Goal: Task Accomplishment & Management: Manage account settings

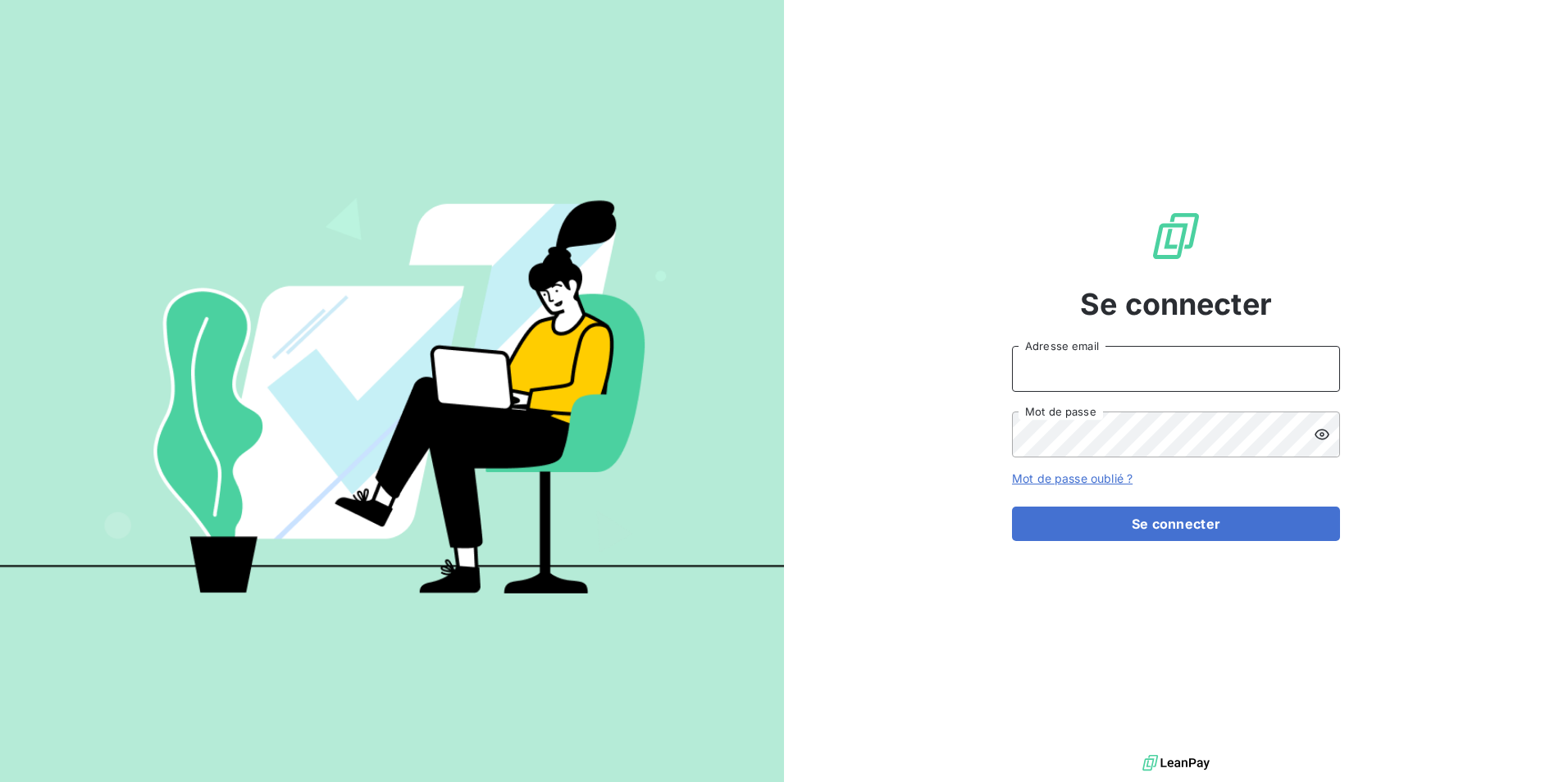
click at [1092, 368] on input "Adresse email" at bounding box center [1176, 368] width 328 height 46
type input "[EMAIL_ADDRESS][DOMAIN_NAME]"
click at [1012, 507] on button "Se connecter" at bounding box center [1176, 524] width 328 height 35
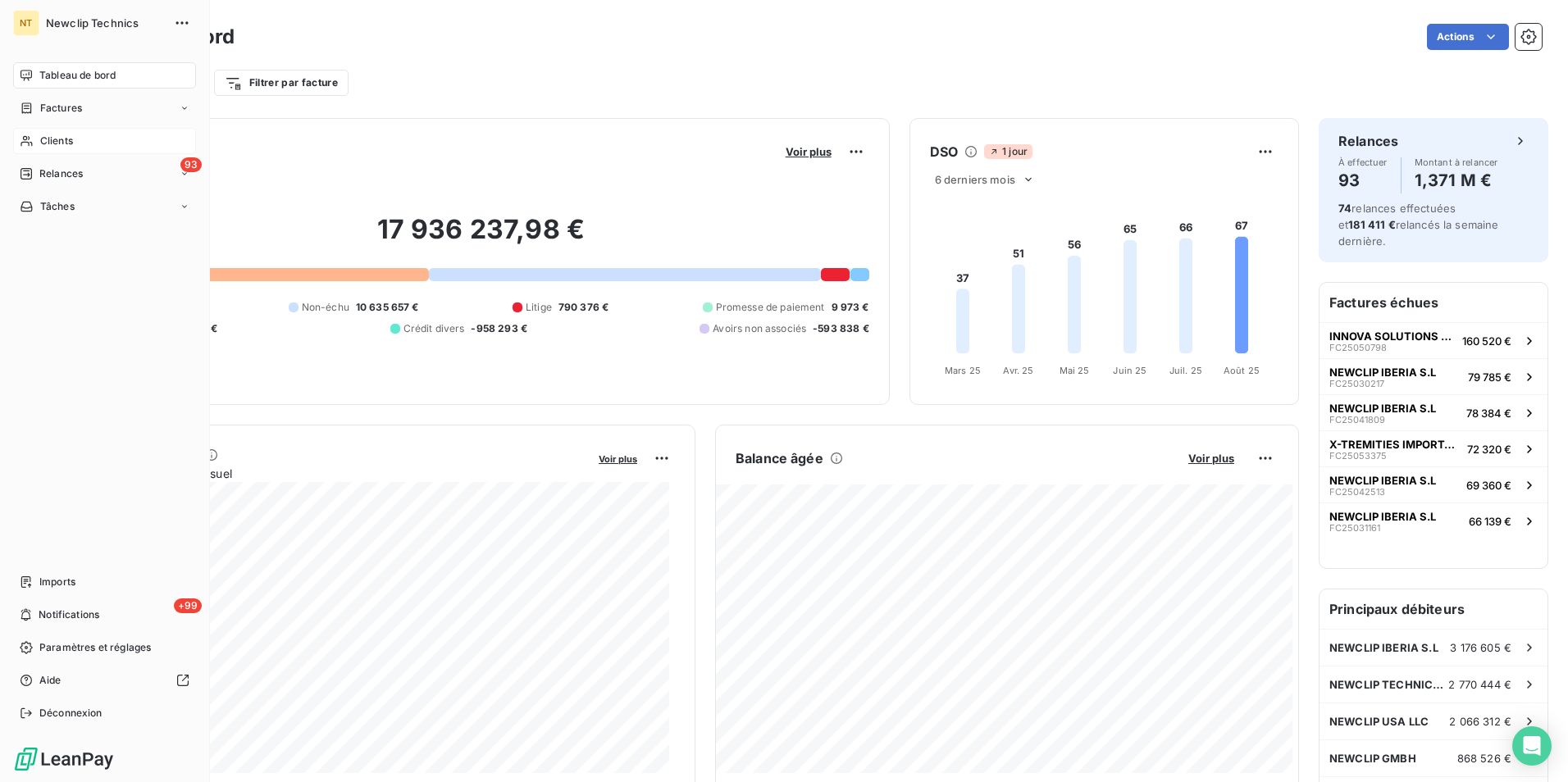
click at [93, 147] on div "Clients" at bounding box center [104, 141] width 183 height 26
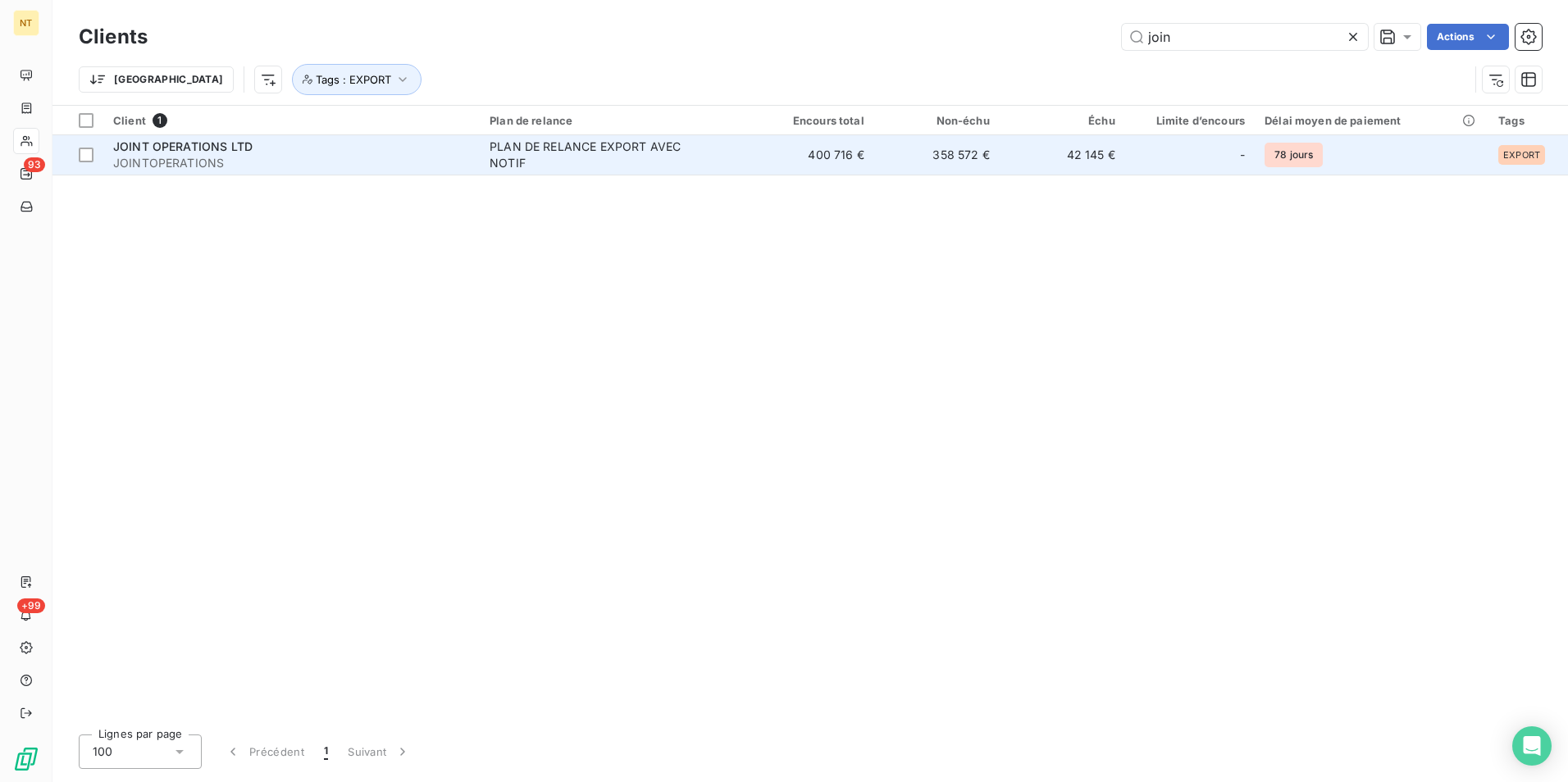
type input "join"
click at [976, 158] on td "358 572 €" at bounding box center [937, 155] width 126 height 39
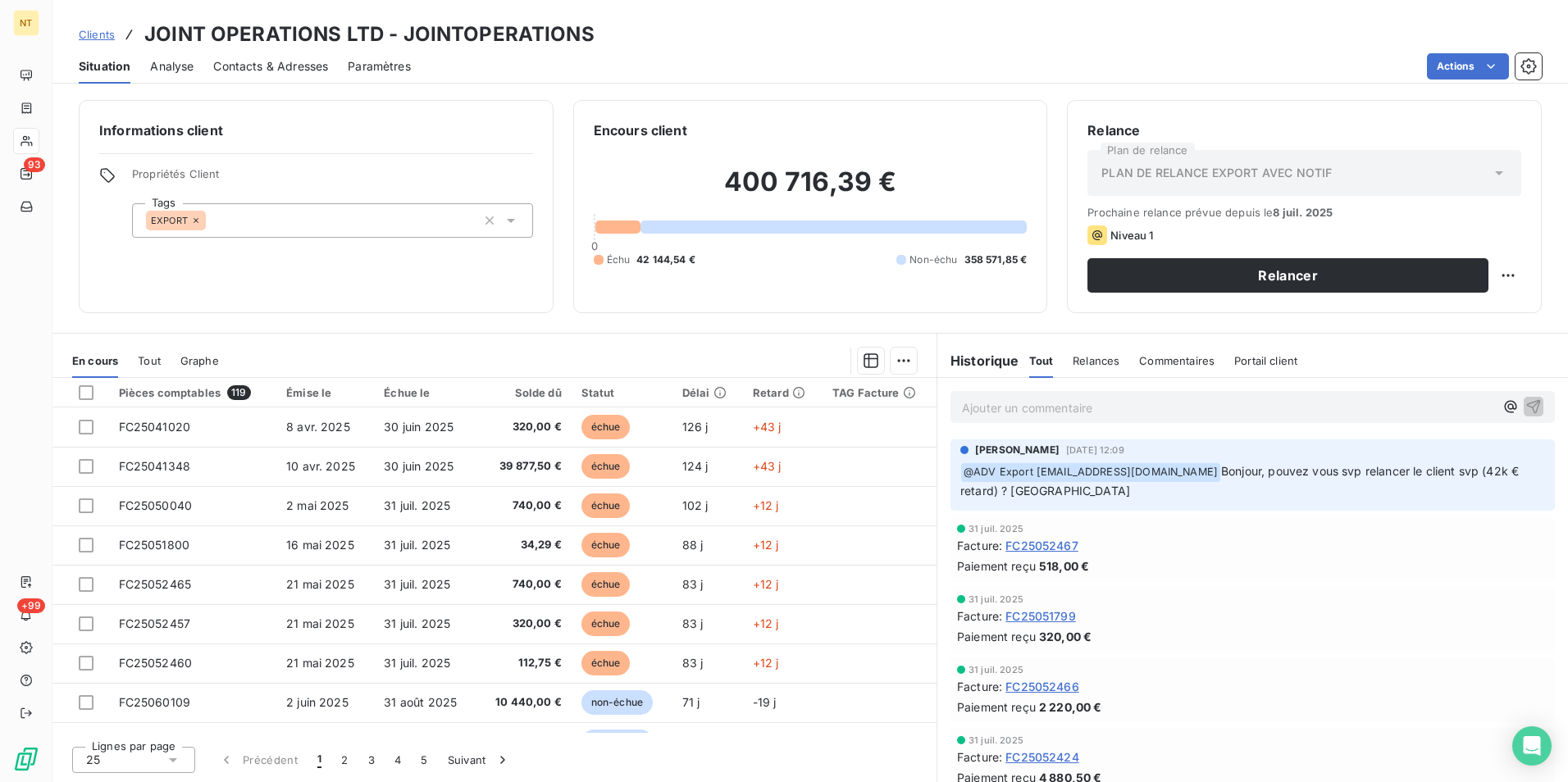
click at [1177, 415] on p "Ajouter un commentaire ﻿" at bounding box center [1229, 408] width 533 height 21
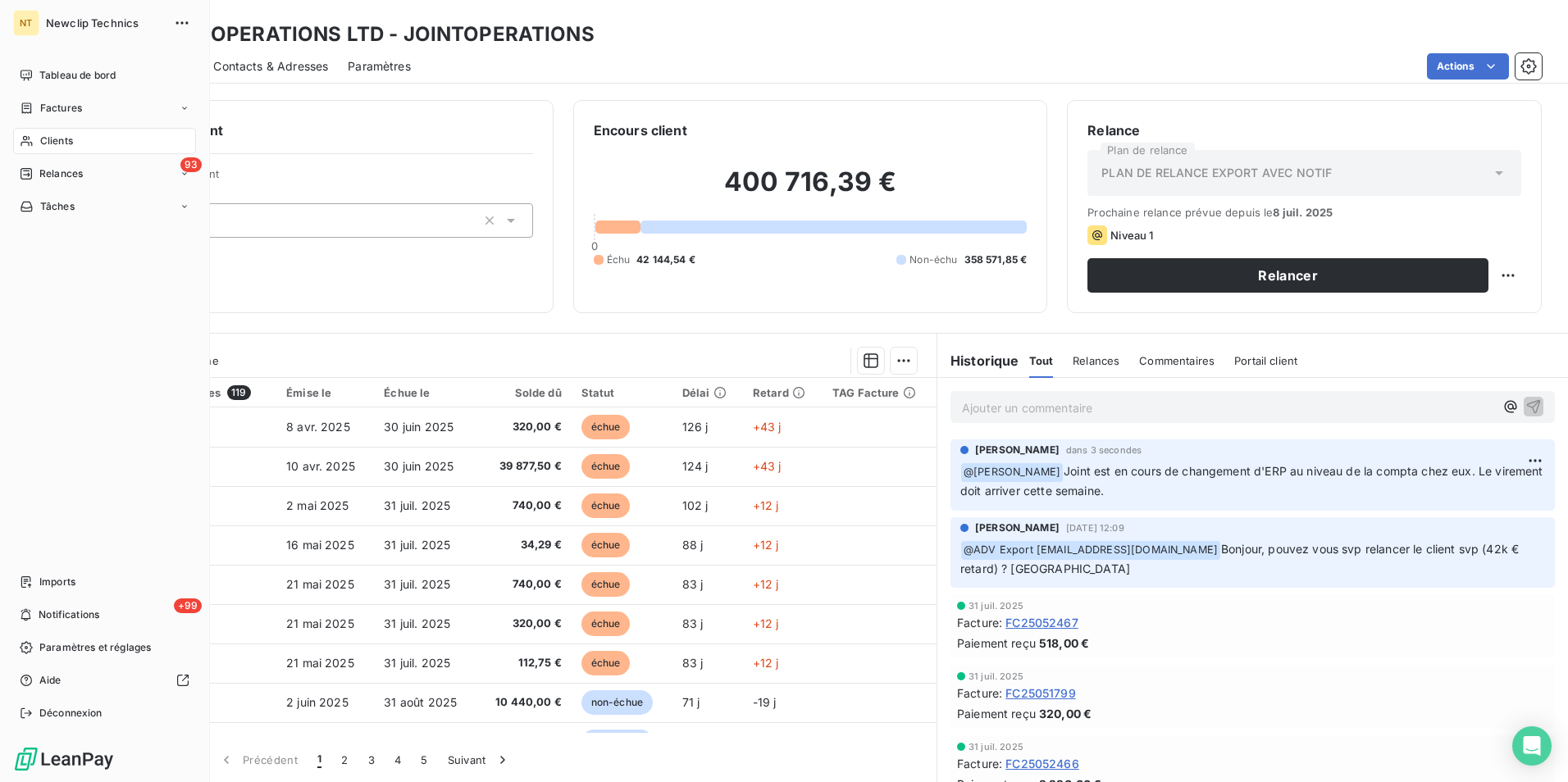
click at [64, 140] on span "Clients" at bounding box center [56, 142] width 33 height 15
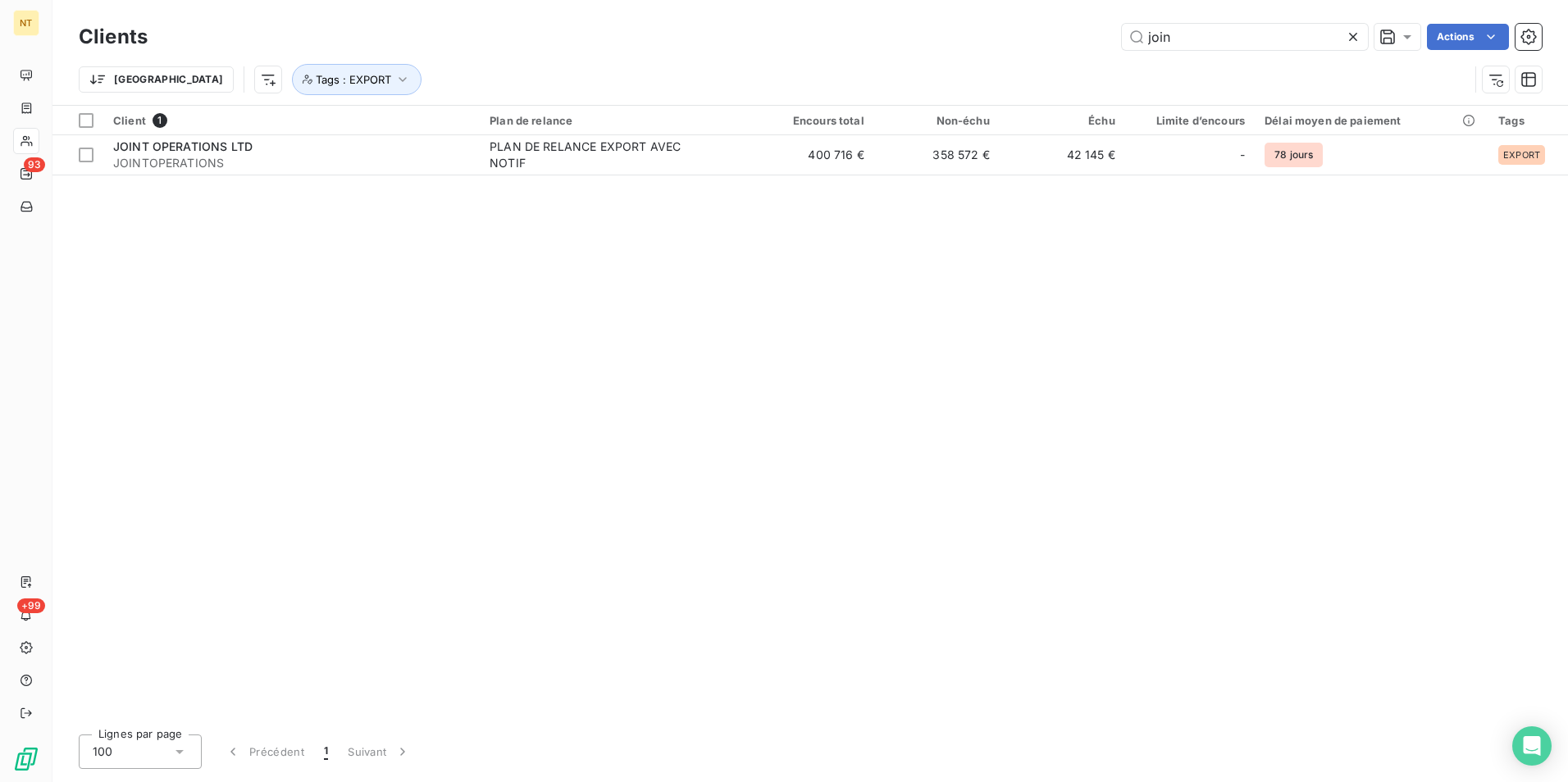
click at [1348, 38] on icon at bounding box center [1352, 37] width 16 height 16
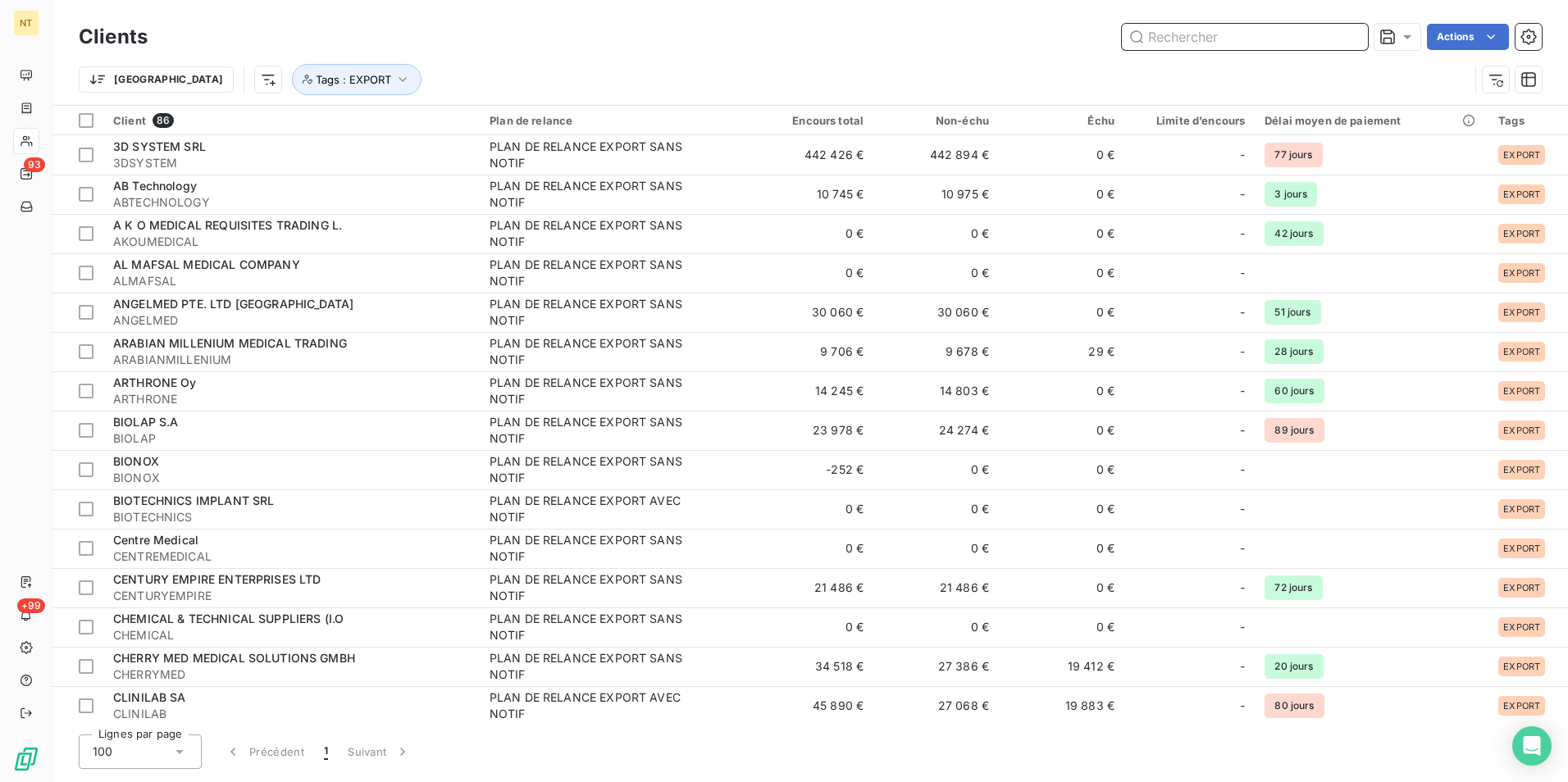
click at [1306, 38] on input "text" at bounding box center [1245, 37] width 246 height 26
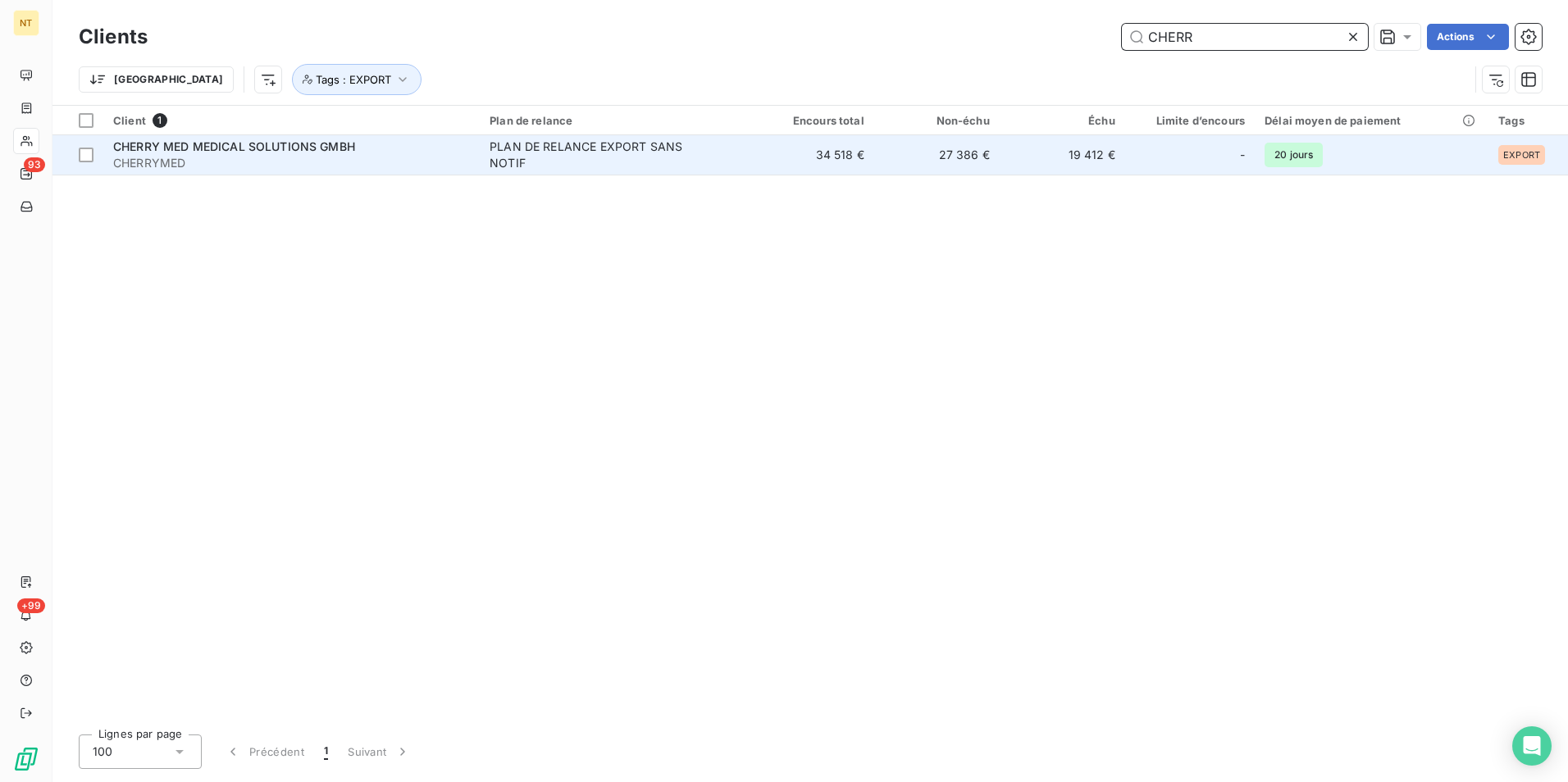
type input "CHERR"
click at [807, 154] on td "34 518 €" at bounding box center [812, 155] width 126 height 39
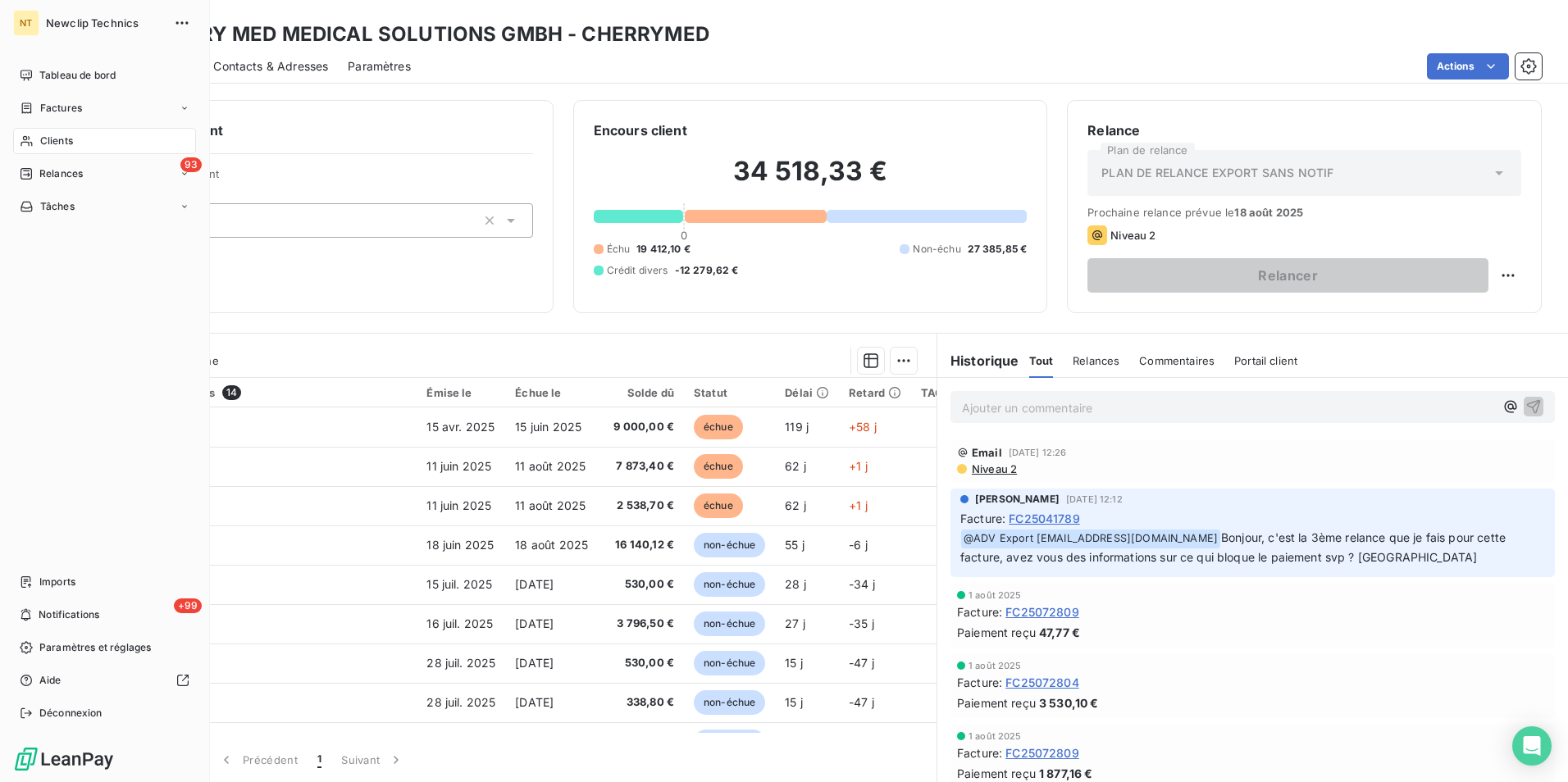
click at [35, 145] on div "Clients" at bounding box center [104, 141] width 183 height 26
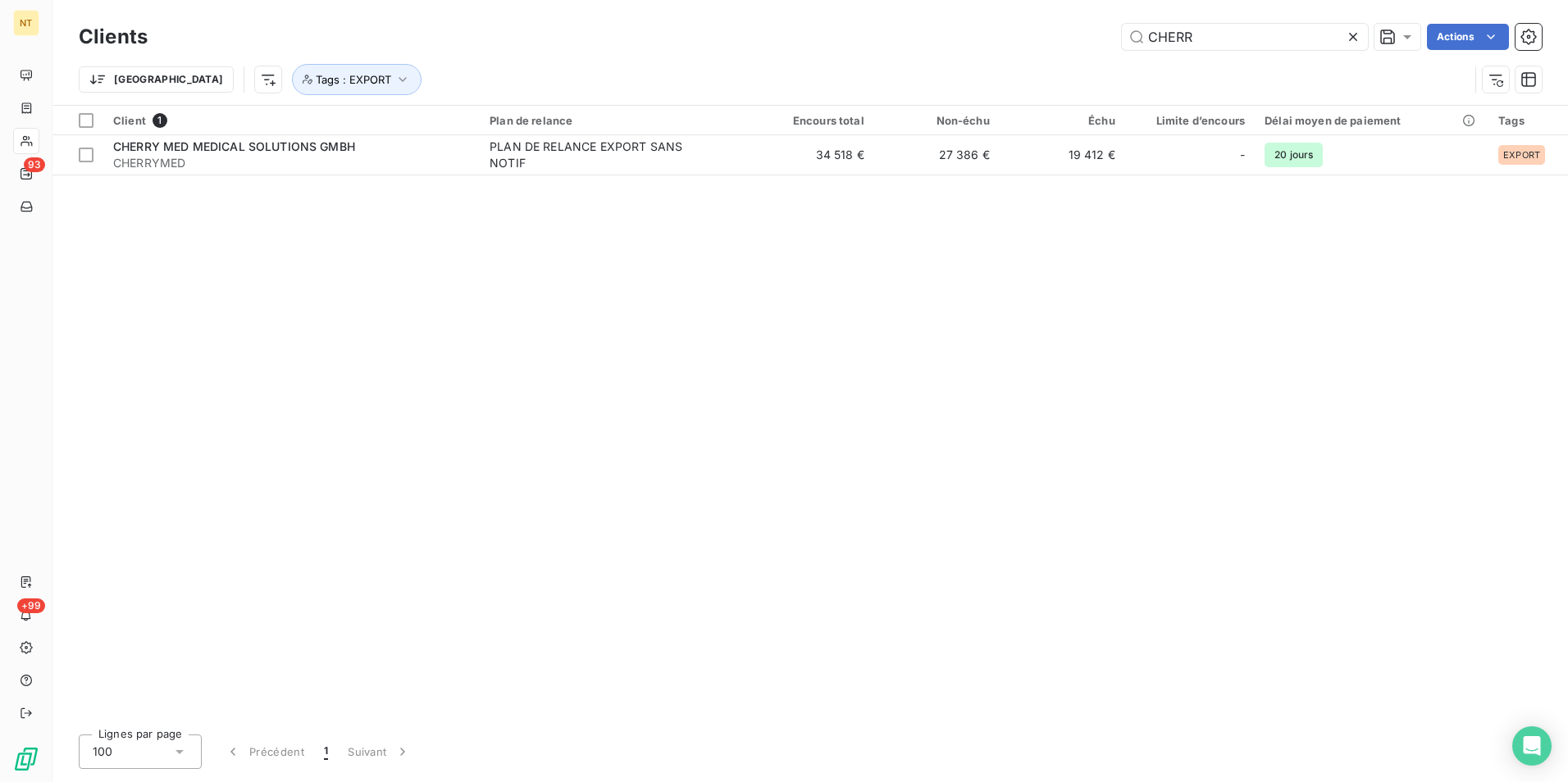
click at [1345, 42] on icon at bounding box center [1352, 37] width 16 height 16
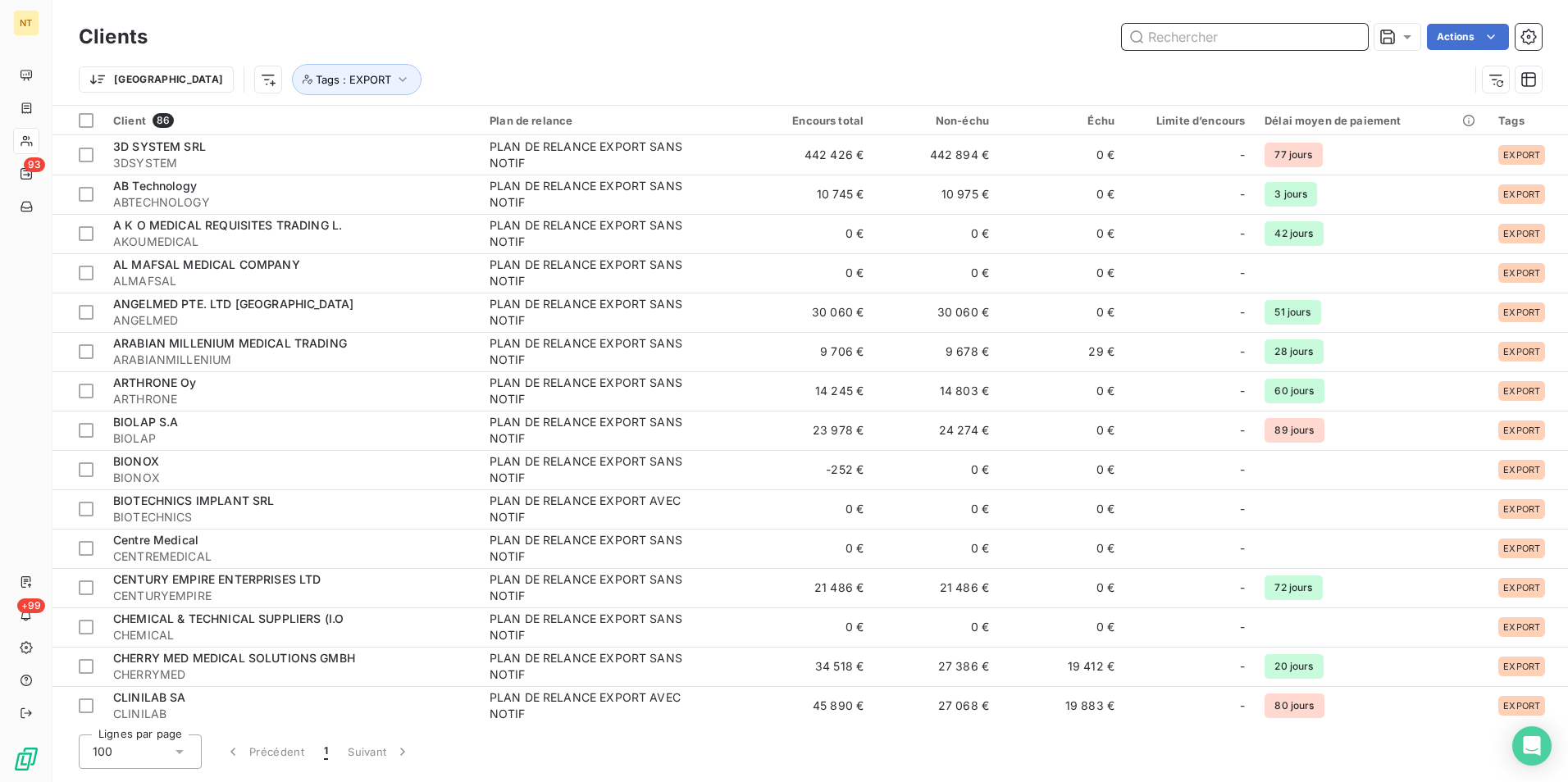
click at [1274, 36] on input "text" at bounding box center [1245, 37] width 246 height 26
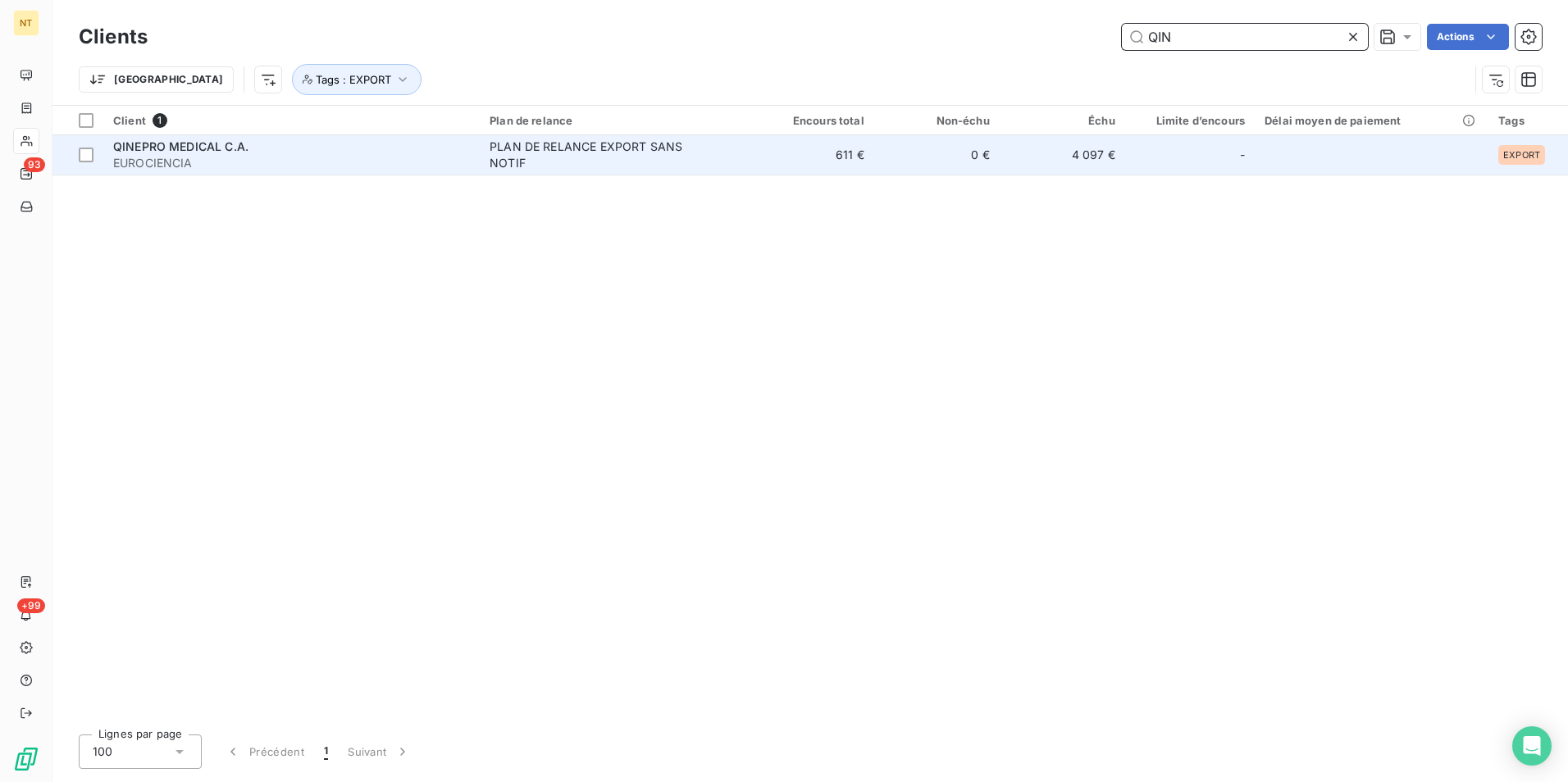
type input "QIN"
click at [1095, 159] on td "4 097 €" at bounding box center [1063, 155] width 126 height 39
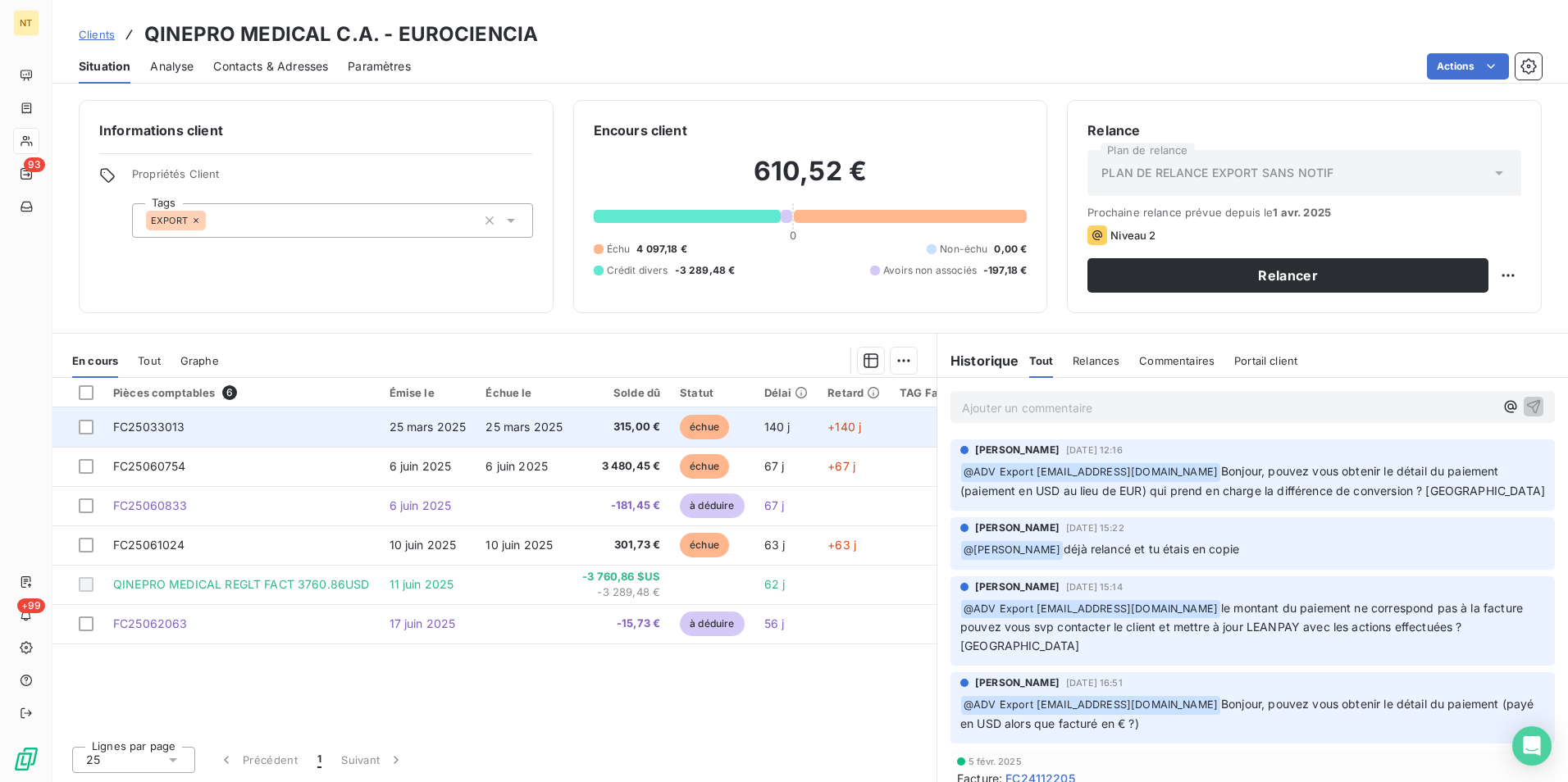
click at [364, 421] on td "FC25033013" at bounding box center [241, 428] width 277 height 39
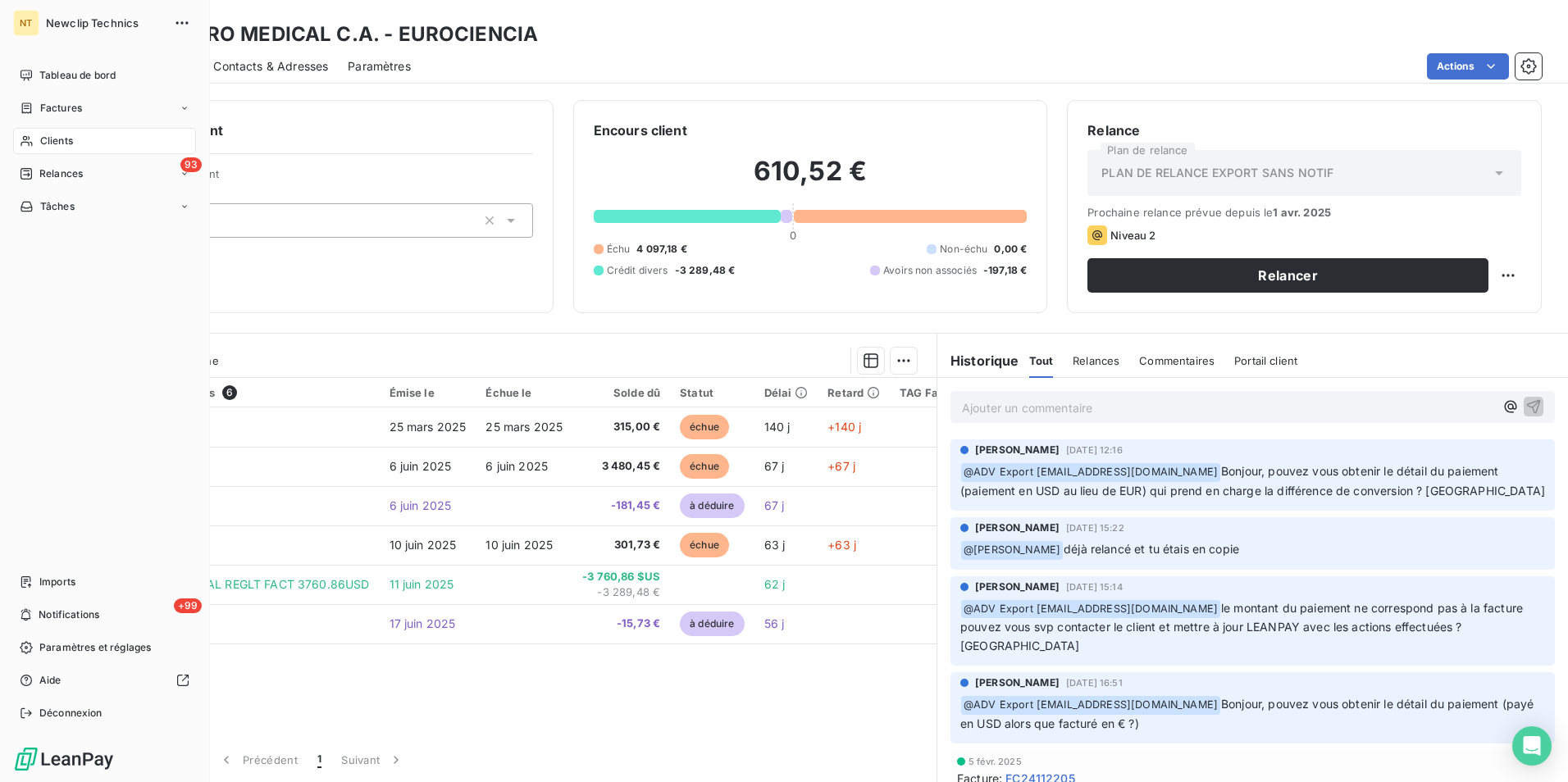
click at [68, 143] on span "Clients" at bounding box center [56, 142] width 33 height 15
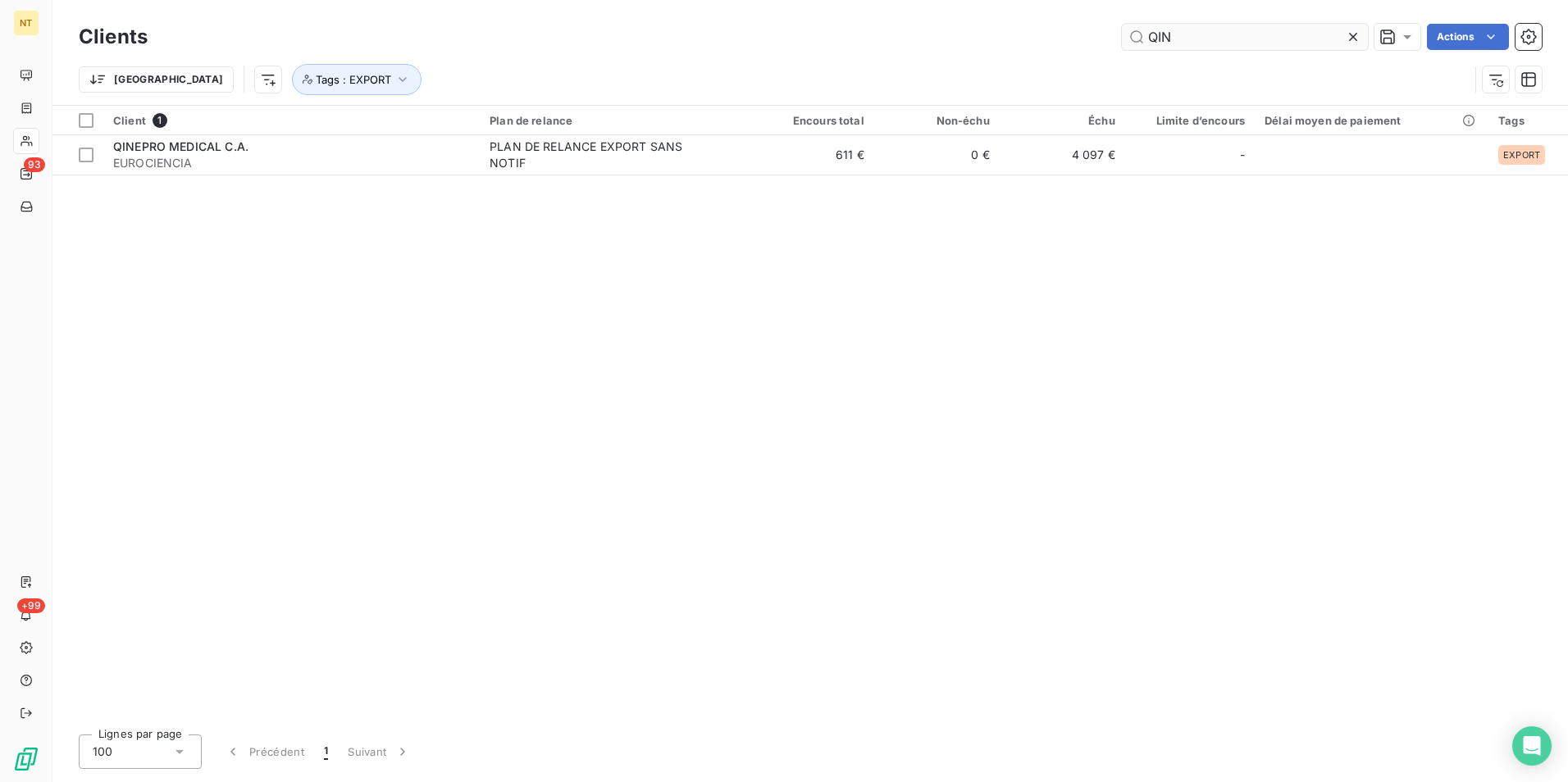
click at [1351, 45] on div at bounding box center [1356, 37] width 23 height 26
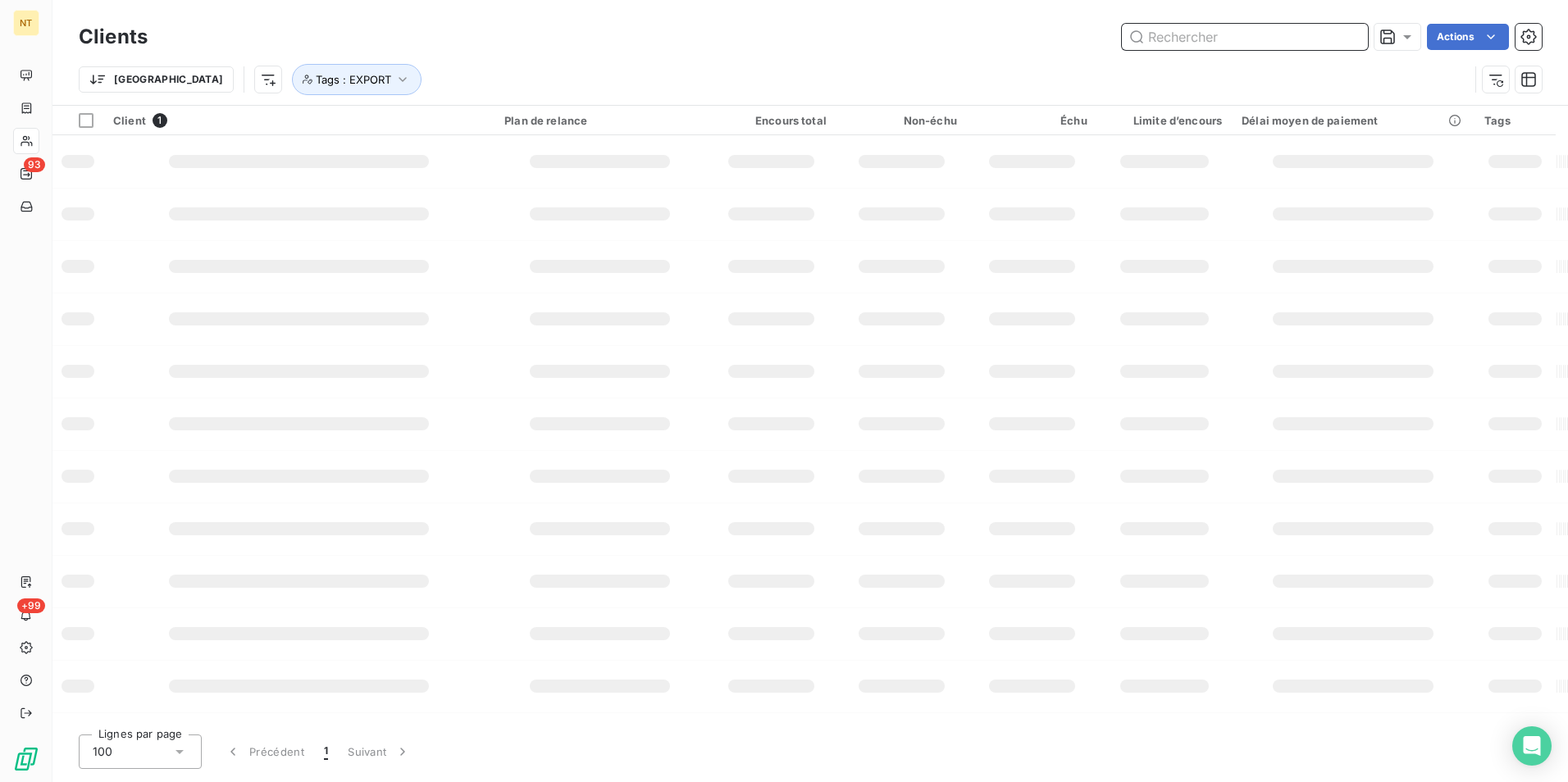
click at [1267, 38] on input "text" at bounding box center [1245, 37] width 246 height 26
type input "SINERMED"
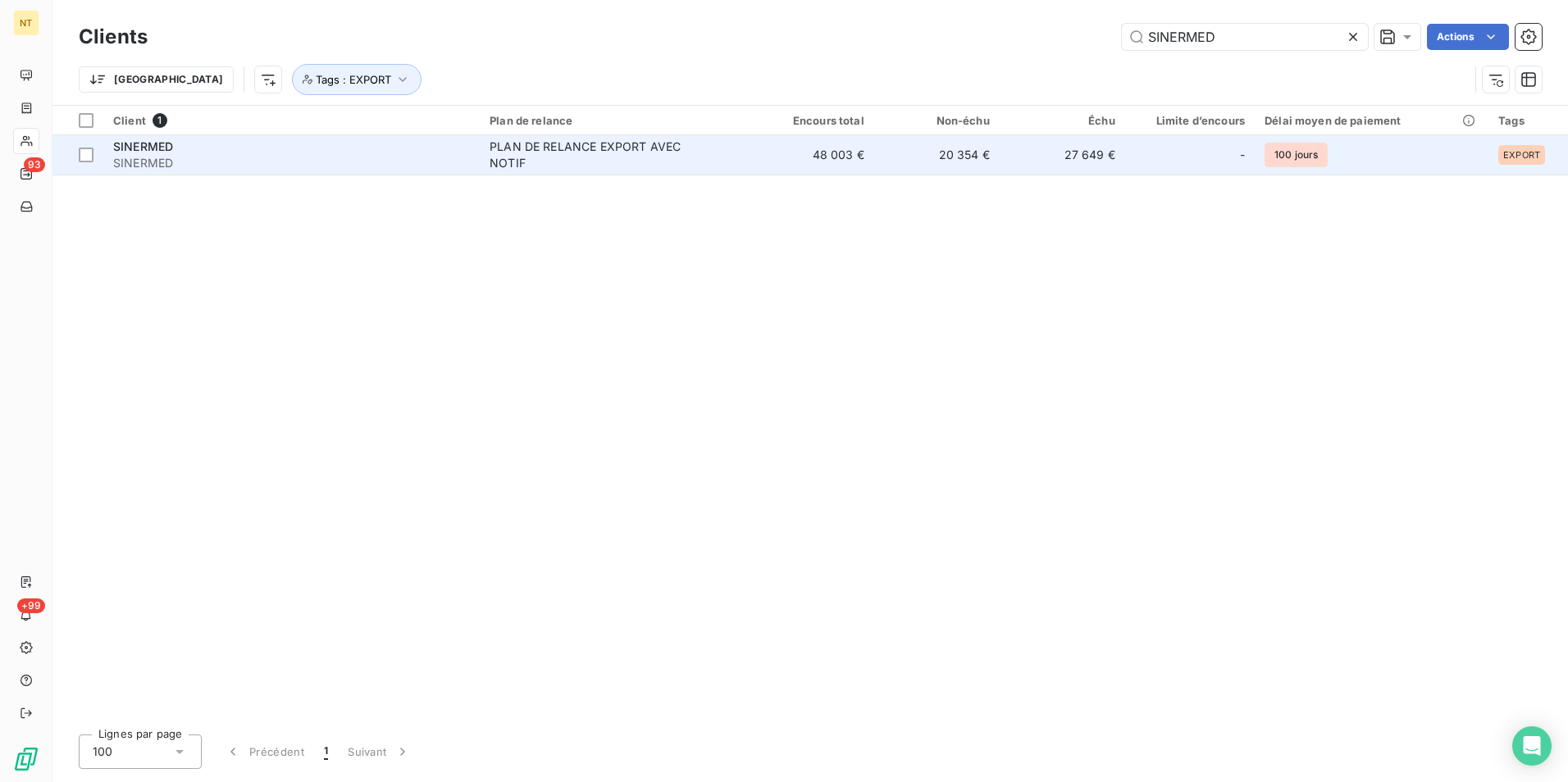
click at [1154, 156] on div "-" at bounding box center [1190, 155] width 110 height 26
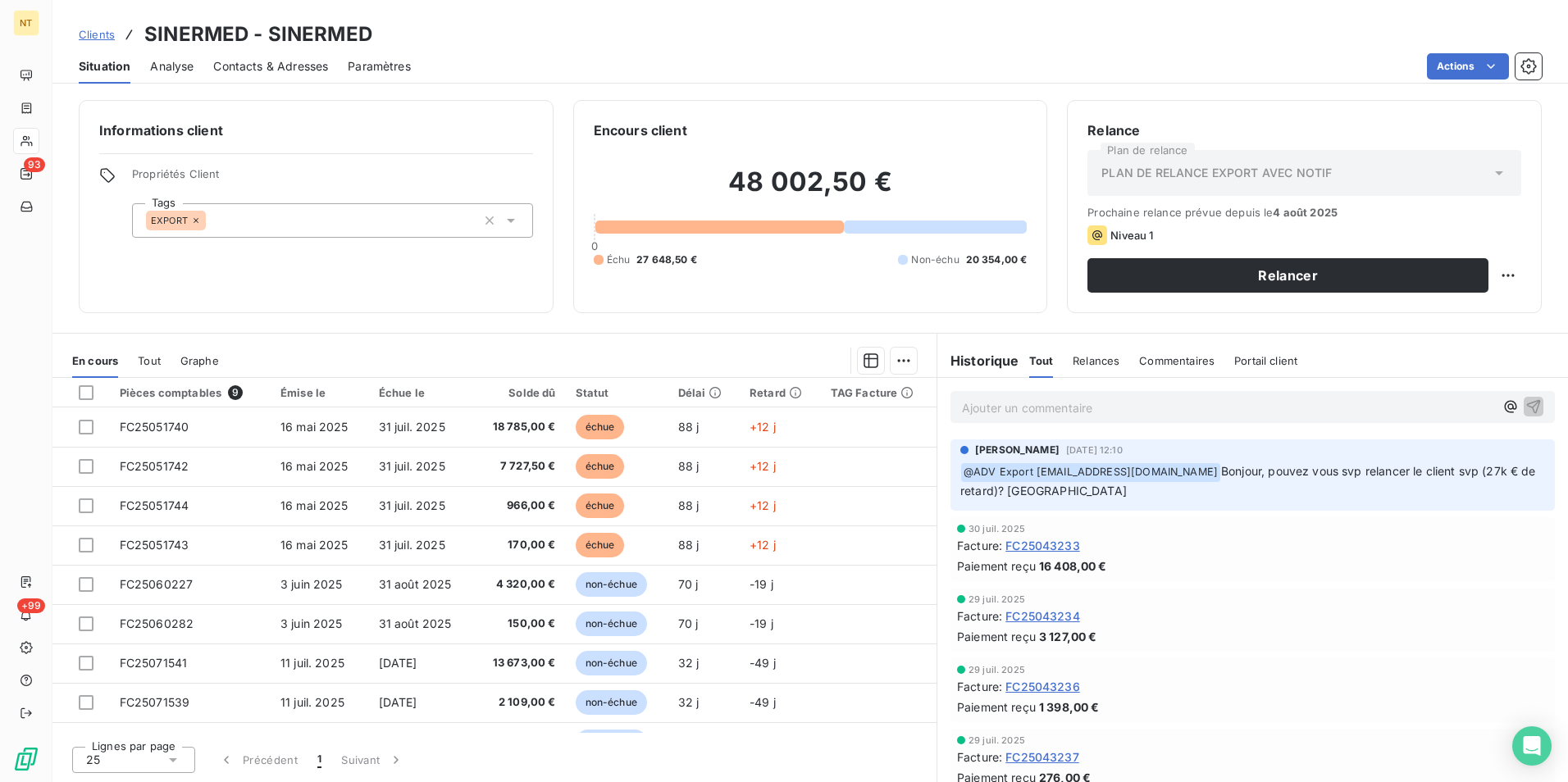
click at [1177, 409] on p "Ajouter un commentaire ﻿" at bounding box center [1229, 408] width 533 height 21
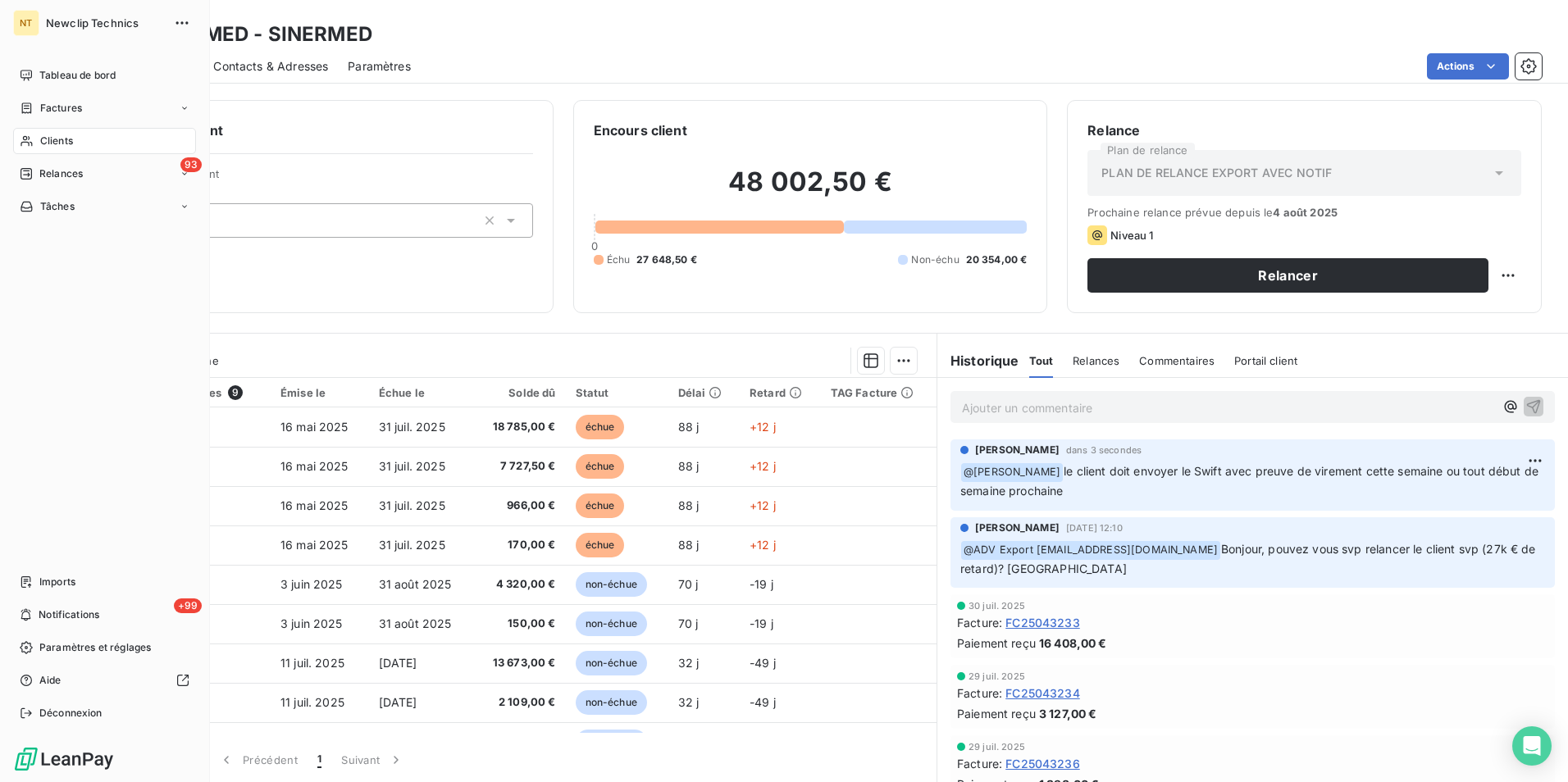
click at [40, 138] on span "Clients" at bounding box center [56, 142] width 33 height 15
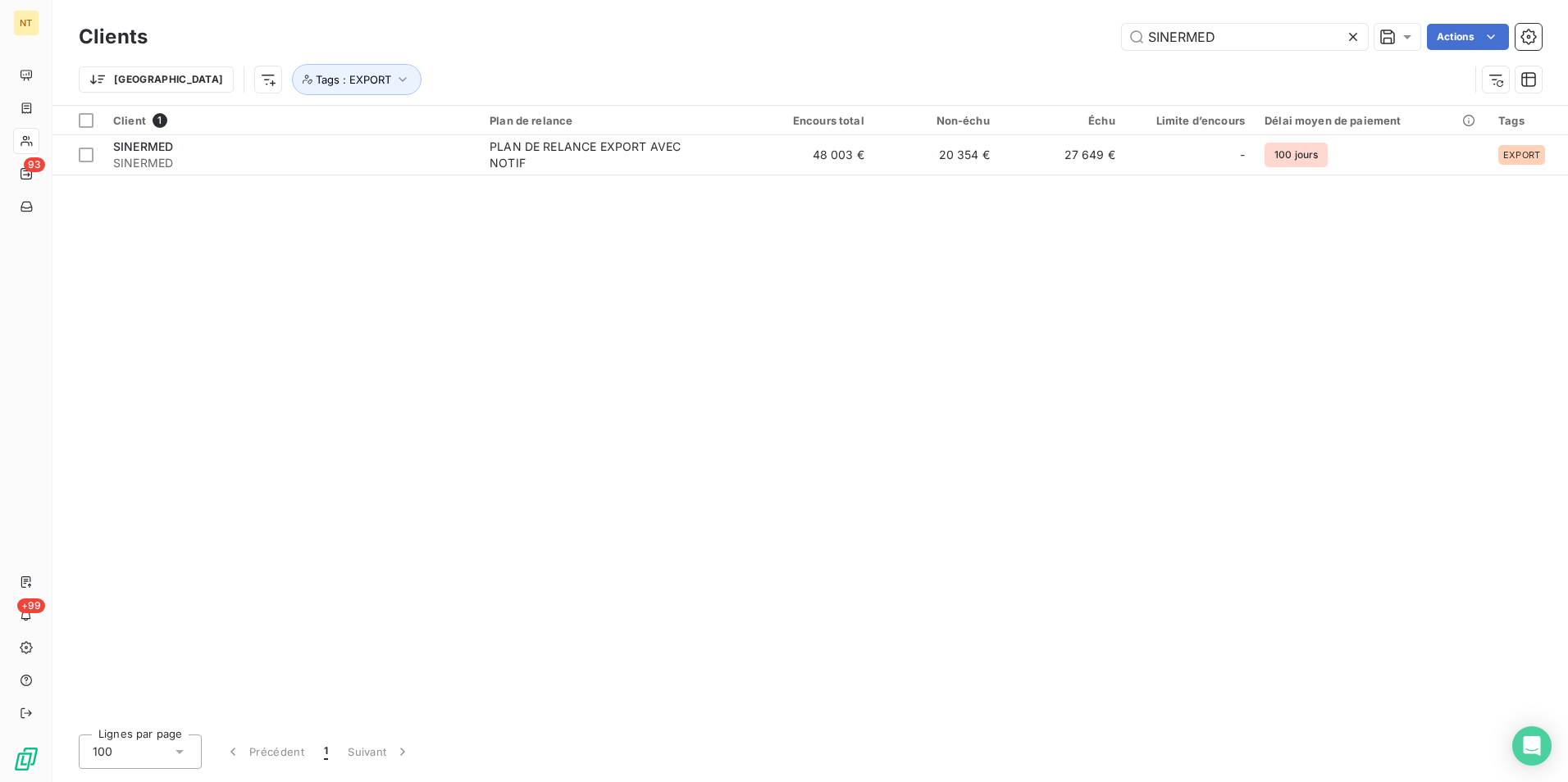
click at [1349, 38] on icon at bounding box center [1352, 37] width 16 height 16
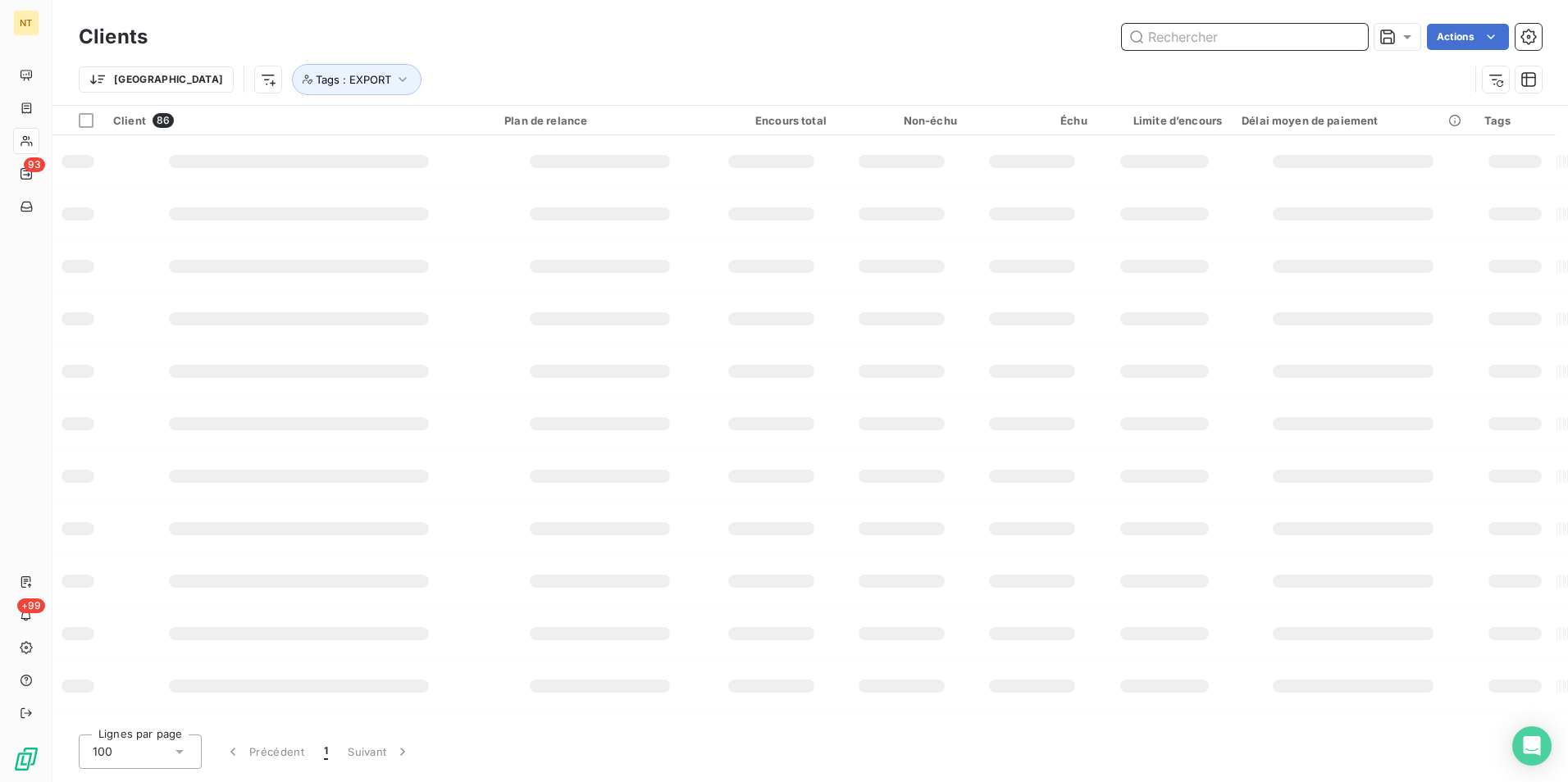
click at [1261, 42] on input "text" at bounding box center [1245, 37] width 246 height 26
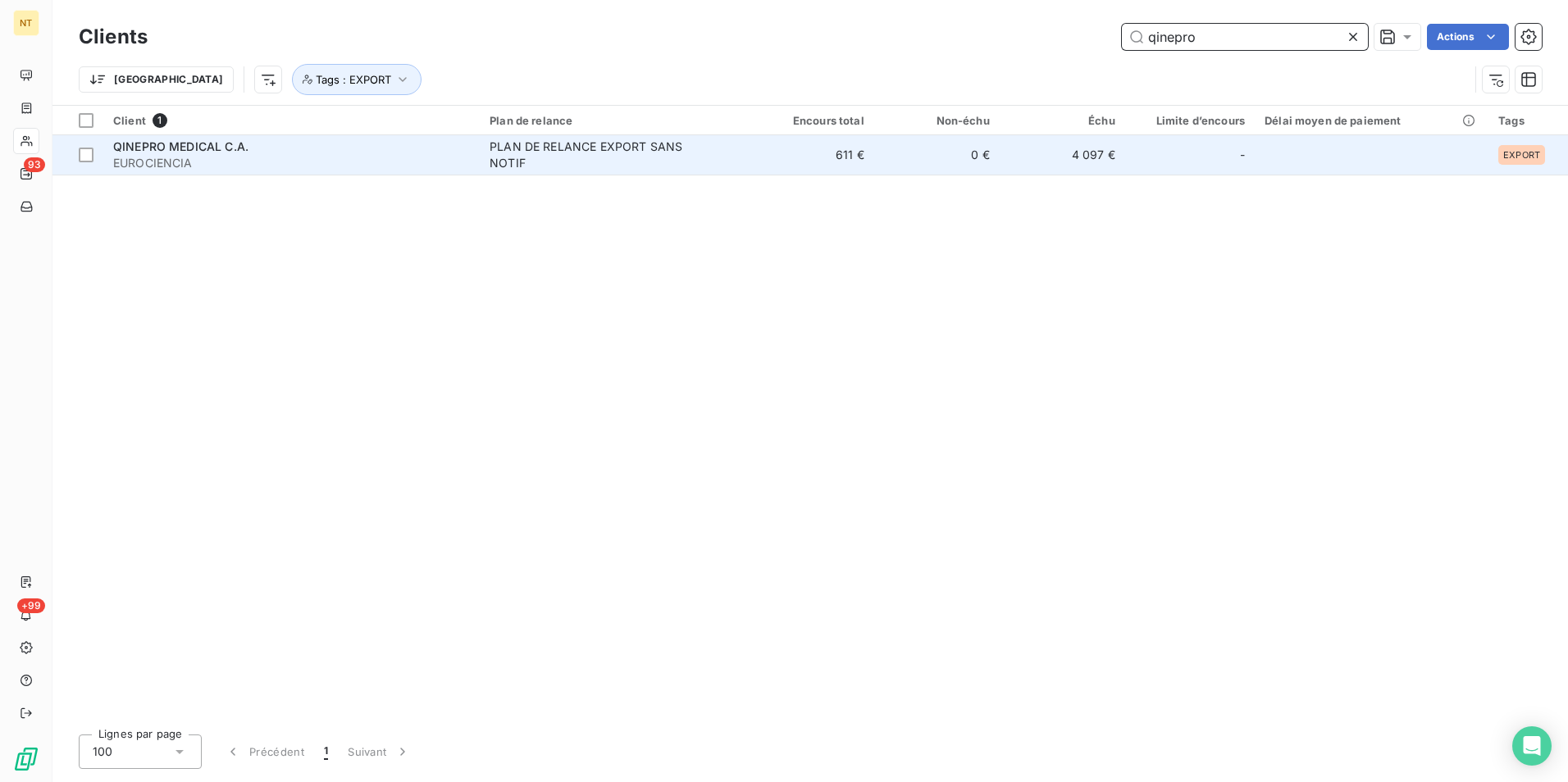
type input "qinepro"
click at [1136, 159] on td "-" at bounding box center [1190, 155] width 129 height 39
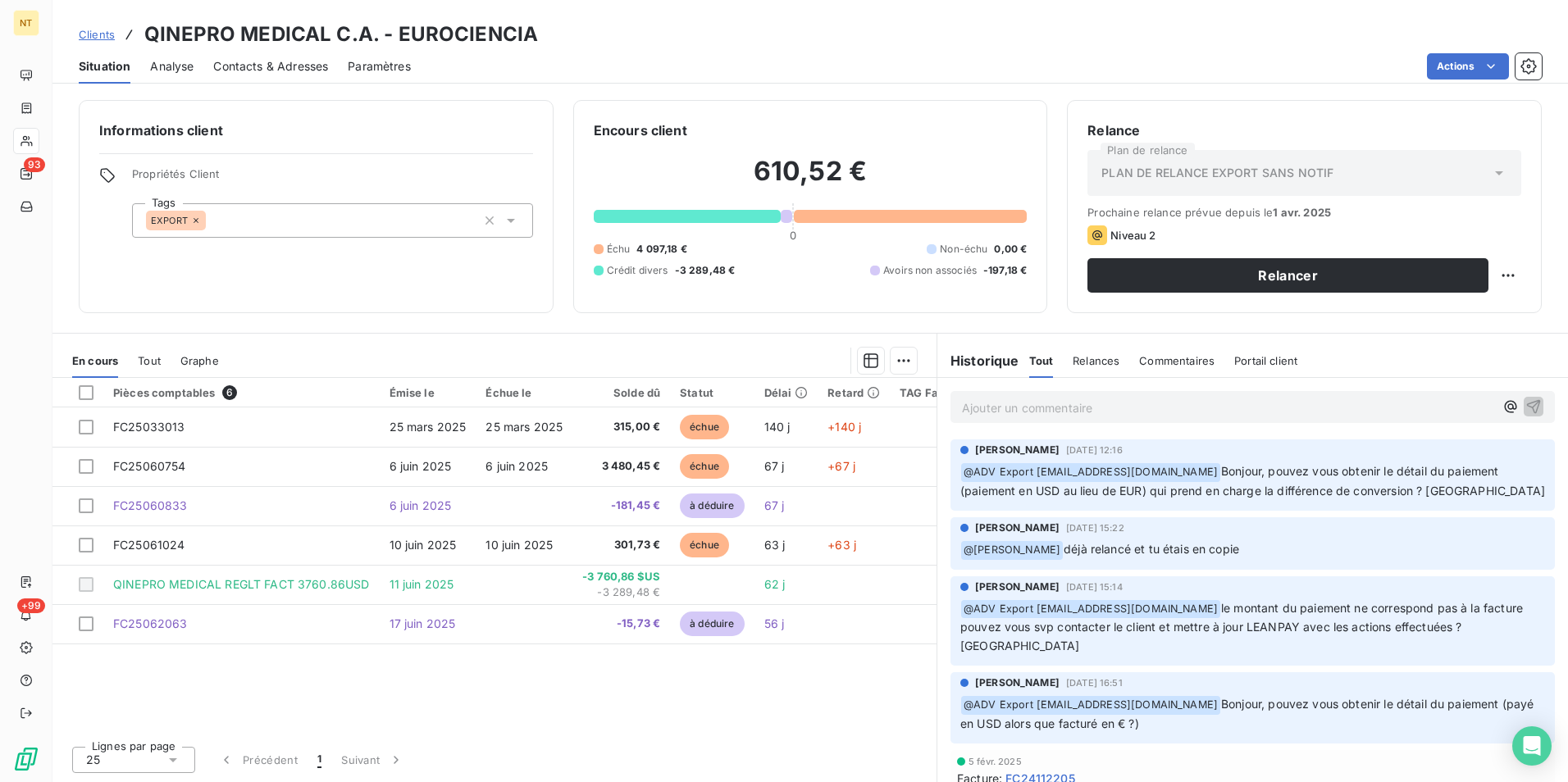
click at [1227, 409] on p "Ajouter un commentaire ﻿" at bounding box center [1229, 408] width 533 height 21
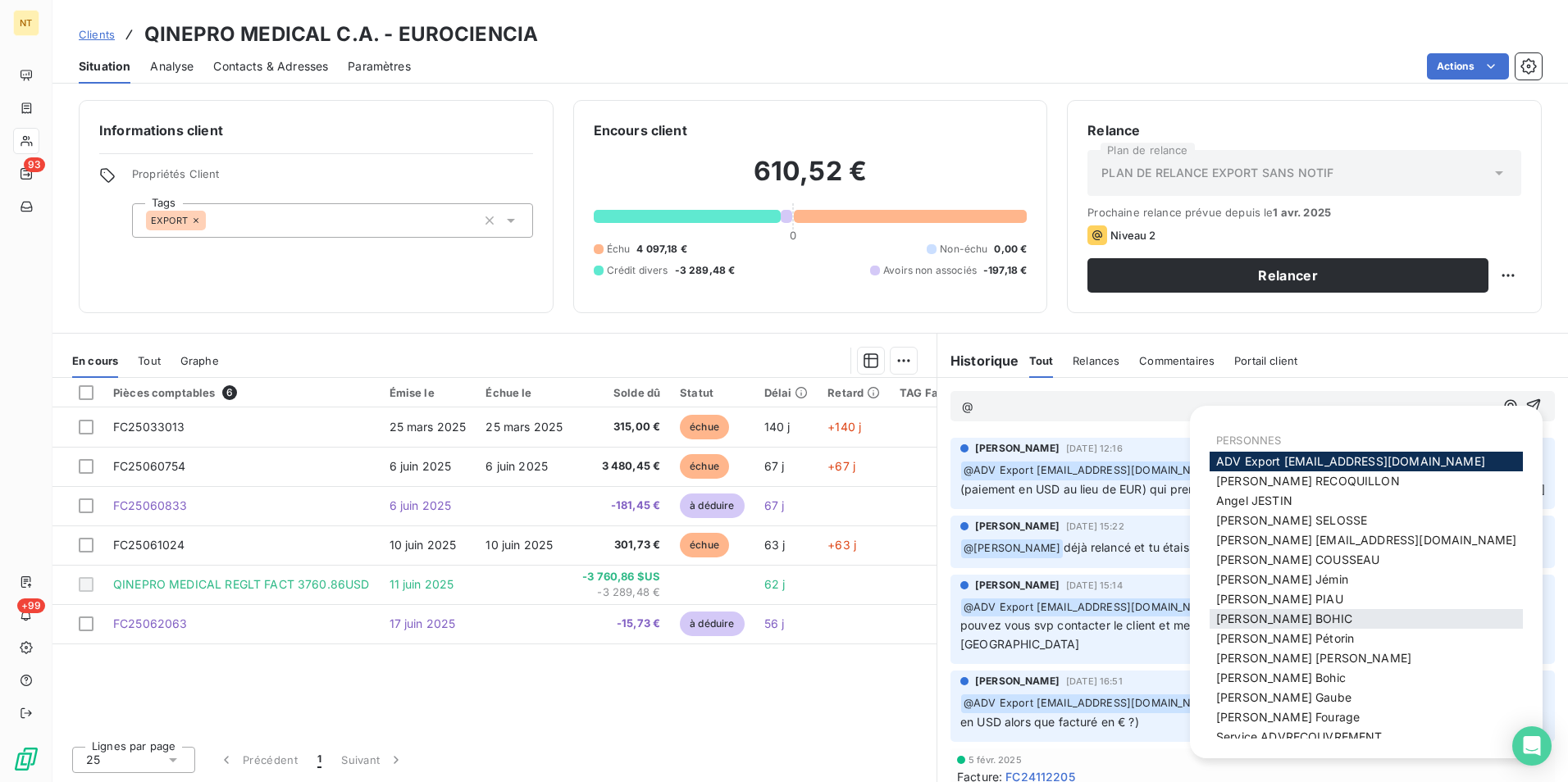
click at [1321, 611] on div "Julie BOHIC" at bounding box center [1366, 619] width 313 height 20
click at [1280, 615] on span "Julie BOHIC" at bounding box center [1284, 619] width 136 height 14
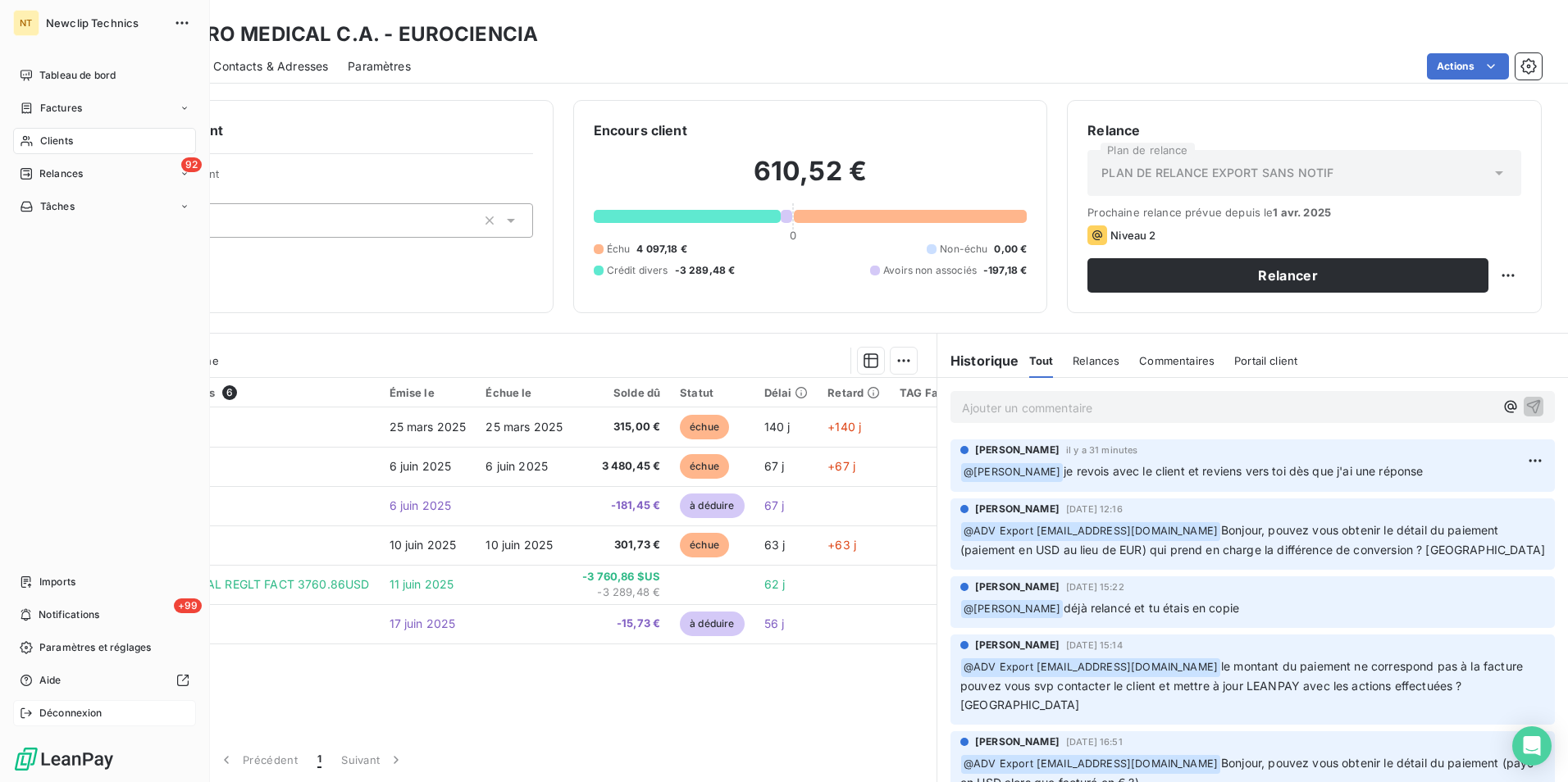
click at [56, 714] on span "Déconnexion" at bounding box center [70, 714] width 63 height 15
